Goal: Find specific page/section: Find specific page/section

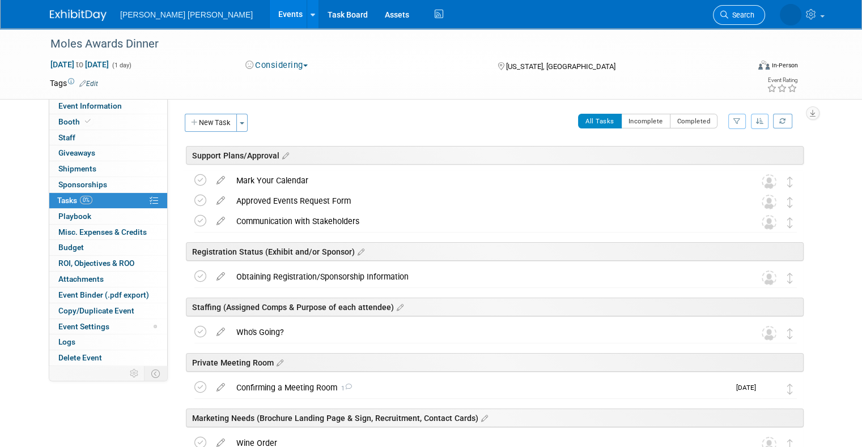
click at [748, 19] on span "Search" at bounding box center [741, 15] width 26 height 8
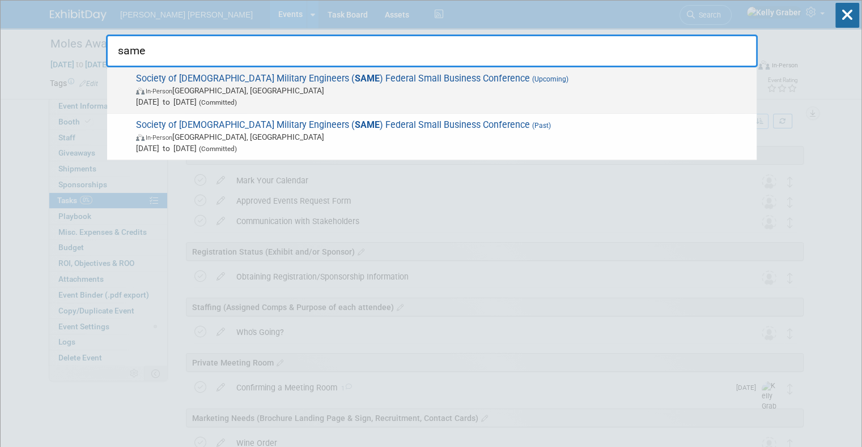
type input "same"
click at [176, 96] on span "[DATE] to [DATE] (Committed)" at bounding box center [443, 101] width 615 height 11
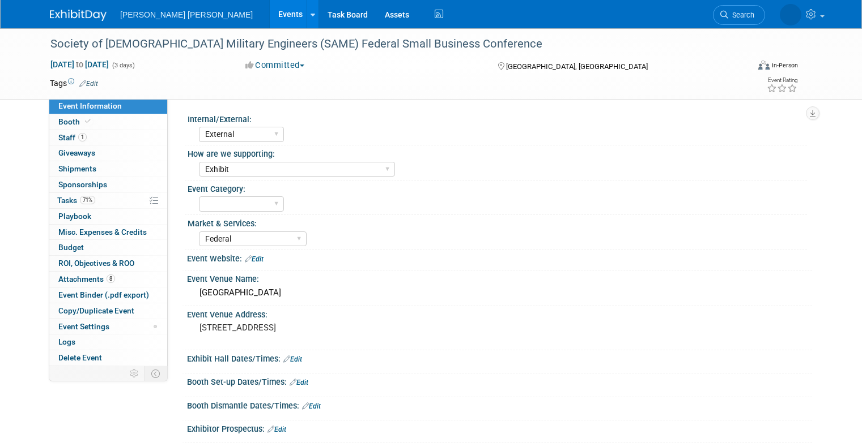
select select "External"
select select "Exhibit"
select select "Federal"
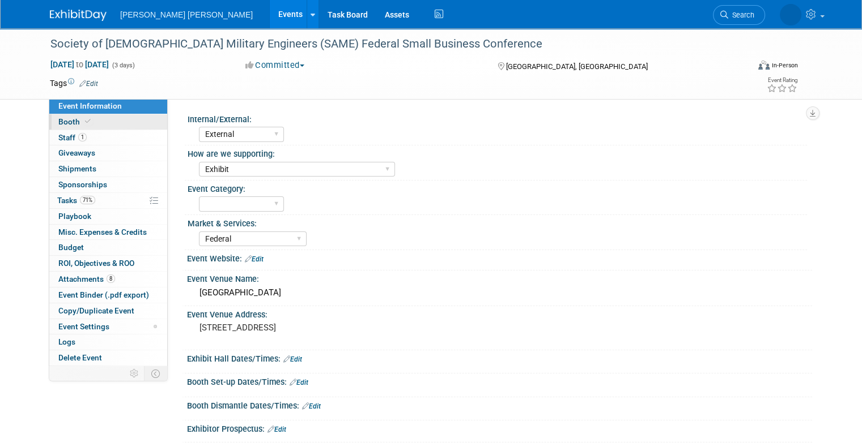
click at [61, 124] on span "Booth" at bounding box center [75, 121] width 35 height 9
